Goal: Transaction & Acquisition: Purchase product/service

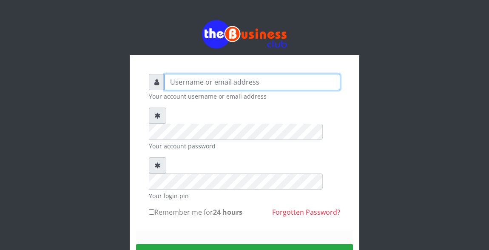
click at [181, 87] on input "text" at bounding box center [251, 82] width 175 height 16
type input "Atipeter"
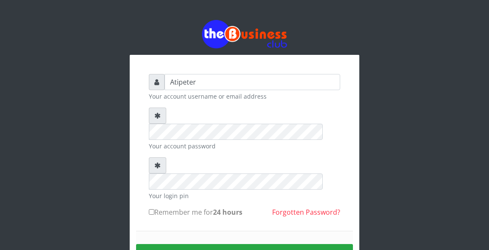
click at [152, 209] on input "Remember me for 24 hours" at bounding box center [152, 212] width 6 height 6
checkbox input "true"
click at [250, 244] on button "Sign in" at bounding box center [244, 255] width 217 height 22
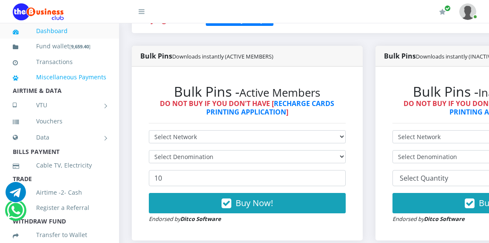
scroll to position [221, 0]
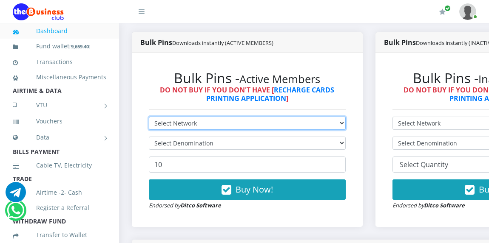
click at [163, 124] on select "Select Network MTN Globacom 9Mobile Airtel" at bounding box center [247, 123] width 197 height 13
select select "MTN"
click at [149, 118] on select "Select Network MTN Globacom 9Mobile Airtel" at bounding box center [247, 123] width 197 height 13
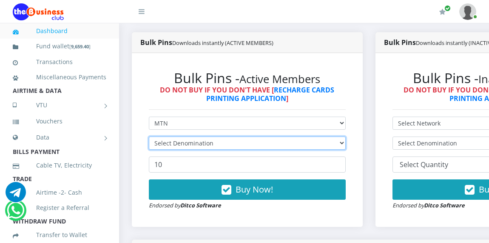
click at [162, 147] on select "Select Denomination" at bounding box center [247, 143] width 197 height 13
select select "193.88-200"
click at [149, 138] on select "Select Denomination MTN NGN100 - ₦96.94 MTN NGN200 - ₦193.88 MTN NGN400 - ₦387.…" at bounding box center [247, 143] width 197 height 13
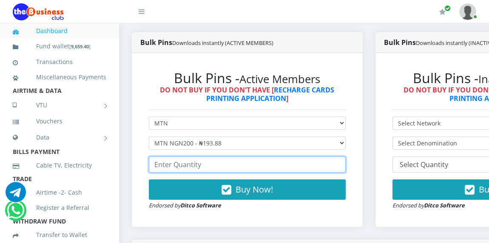
click at [166, 165] on input "number" at bounding box center [247, 165] width 197 height 16
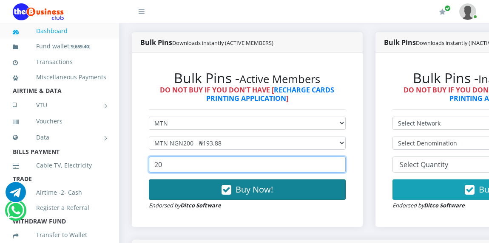
type input "20"
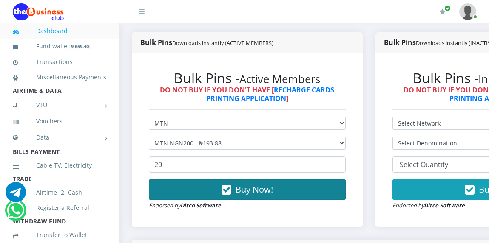
click at [207, 191] on button "Buy Now!" at bounding box center [247, 190] width 197 height 20
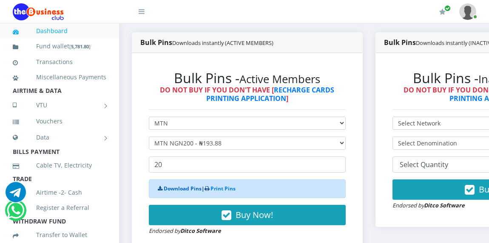
click at [192, 192] on link "Download Pins" at bounding box center [183, 188] width 38 height 7
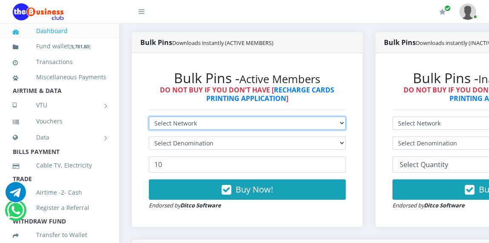
click at [162, 126] on select "Select Network MTN Globacom 9Mobile Airtel" at bounding box center [247, 123] width 197 height 13
select select "Glo"
click at [149, 118] on select "Select Network MTN Globacom 9Mobile Airtel" at bounding box center [247, 123] width 197 height 13
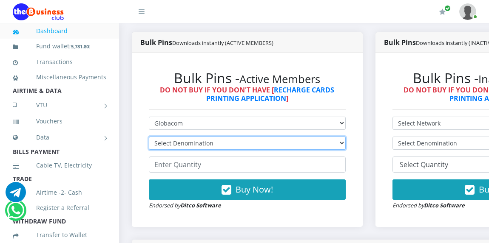
click at [165, 146] on select "Select Denomination Glo NGN100 - ₦96.45 Glo NGN200 - ₦192.90 Glo NGN500 - ₦482.…" at bounding box center [247, 143] width 197 height 13
select select "192.9-200"
click at [149, 138] on select "Select Denomination Glo NGN100 - ₦96.45 Glo NGN200 - ₦192.90 Glo NGN500 - ₦482.…" at bounding box center [247, 143] width 197 height 13
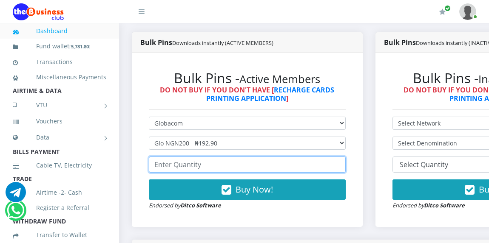
click at [168, 167] on input "number" at bounding box center [247, 165] width 197 height 16
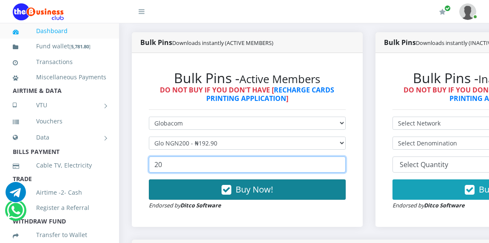
type input "20"
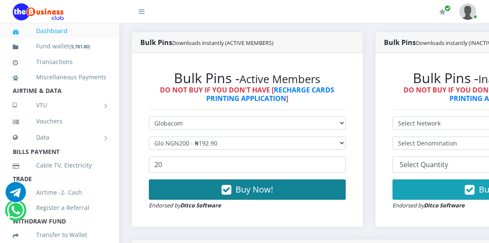
click at [231, 186] on icon "button" at bounding box center [226, 190] width 10 height 8
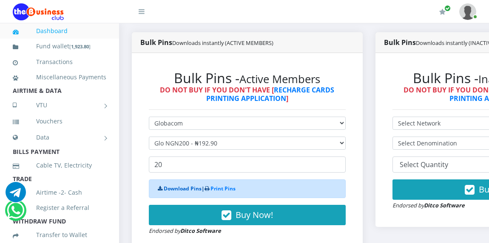
click at [188, 191] on link "Download Pins" at bounding box center [183, 188] width 38 height 7
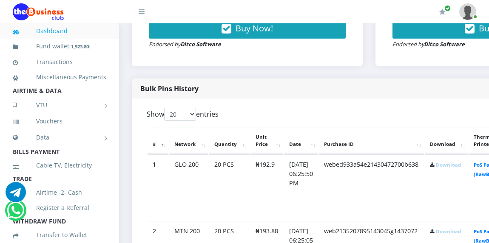
scroll to position [391, 0]
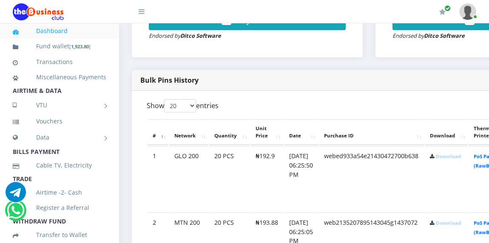
click at [460, 159] on link "Download" at bounding box center [447, 156] width 25 height 6
click at [457, 226] on link "Download" at bounding box center [447, 223] width 25 height 6
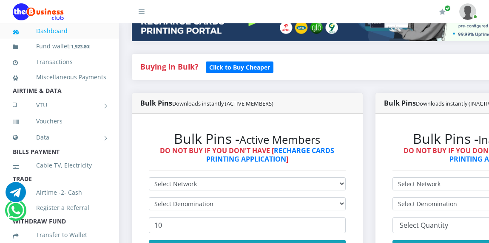
scroll to position [170, 0]
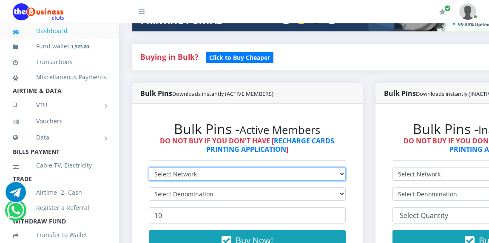
click at [252, 173] on select "Select Network MTN Globacom 9Mobile Airtel" at bounding box center [247, 174] width 197 height 13
select select "Glo"
click at [149, 169] on select "Select Network MTN Globacom 9Mobile Airtel" at bounding box center [247, 174] width 197 height 13
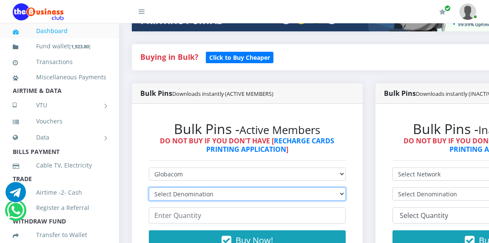
click at [191, 195] on select "Select Denomination Glo NGN100 - ₦96.45 Glo NGN200 - ₦192.90 Glo NGN500 - ₦482.…" at bounding box center [247, 194] width 197 height 13
select select "192.9-200"
click at [149, 189] on select "Select Denomination Glo NGN100 - ₦96.45 Glo NGN200 - ₦192.90 Glo NGN500 - ₦482.…" at bounding box center [247, 194] width 197 height 13
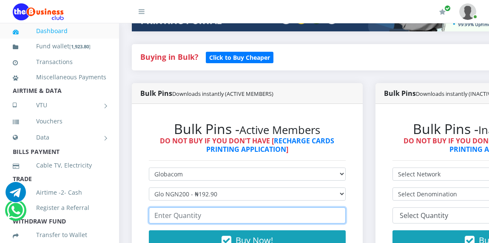
click at [193, 216] on input "number" at bounding box center [247, 216] width 197 height 16
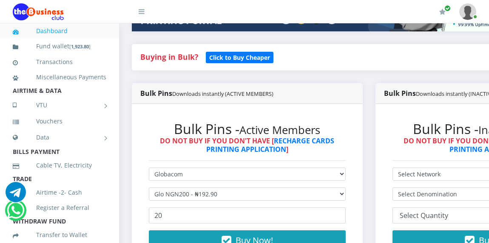
click at [302, 231] on form "Select Network MTN Globacom 9Mobile Airtel Select Denomination Glo NGN100 - ₦96…" at bounding box center [247, 214] width 197 height 93
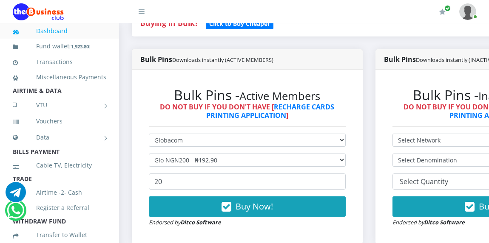
scroll to position [221, 0]
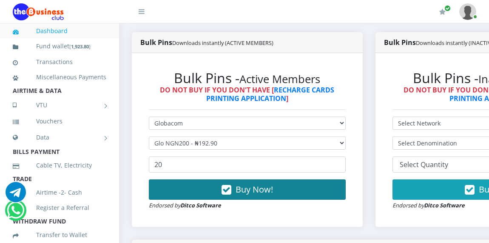
click at [287, 189] on button "Buy Now!" at bounding box center [247, 190] width 197 height 20
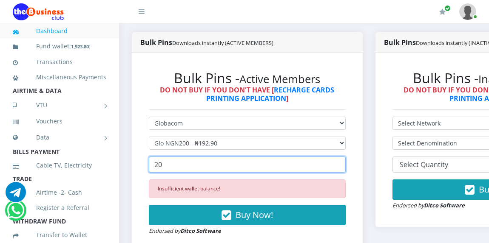
drag, startPoint x: 166, startPoint y: 152, endPoint x: 174, endPoint y: 192, distance: 40.7
click at [174, 192] on form "Select Network MTN Globacom 9Mobile Airtel Select Denomination Glo NGN100 - ₦96…" at bounding box center [247, 176] width 197 height 119
type input "2"
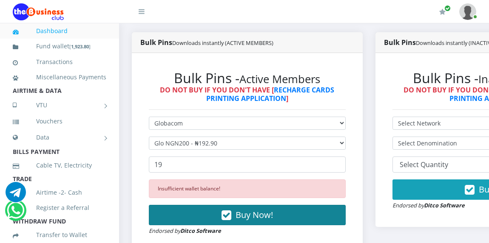
click at [189, 217] on button "Buy Now!" at bounding box center [247, 215] width 197 height 20
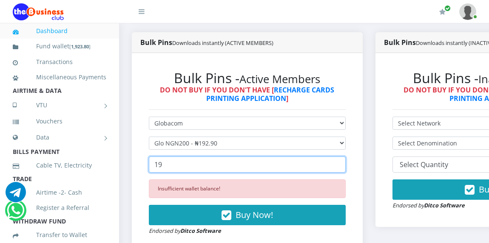
click at [190, 166] on input "19" at bounding box center [247, 165] width 197 height 16
type input "1"
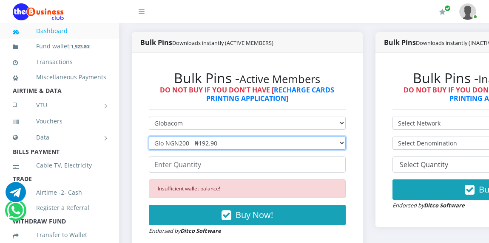
click at [191, 141] on select "Select Denomination Glo NGN100 - ₦96.45 Glo NGN200 - ₦192.90 Glo NGN500 - ₦482.…" at bounding box center [247, 143] width 197 height 13
select select "96.45-100"
click at [149, 138] on select "Select Denomination Glo NGN100 - ₦96.45 Glo NGN200 - ₦192.90 Glo NGN500 - ₦482.…" at bounding box center [247, 143] width 197 height 13
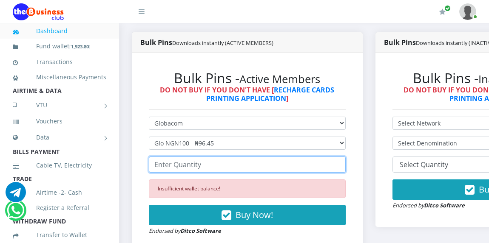
click at [186, 167] on input "number" at bounding box center [247, 165] width 197 height 16
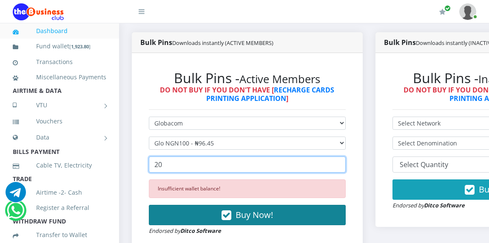
type input "20"
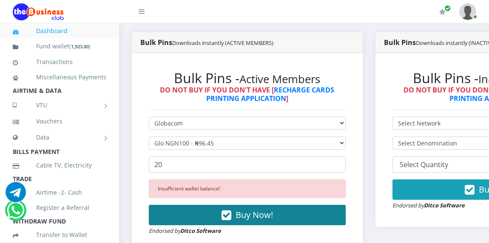
click at [183, 214] on button "Buy Now!" at bounding box center [247, 215] width 197 height 20
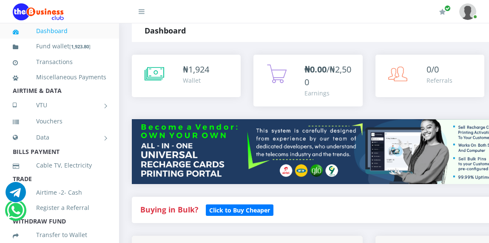
scroll to position [0, 0]
